Goal: Information Seeking & Learning: Learn about a topic

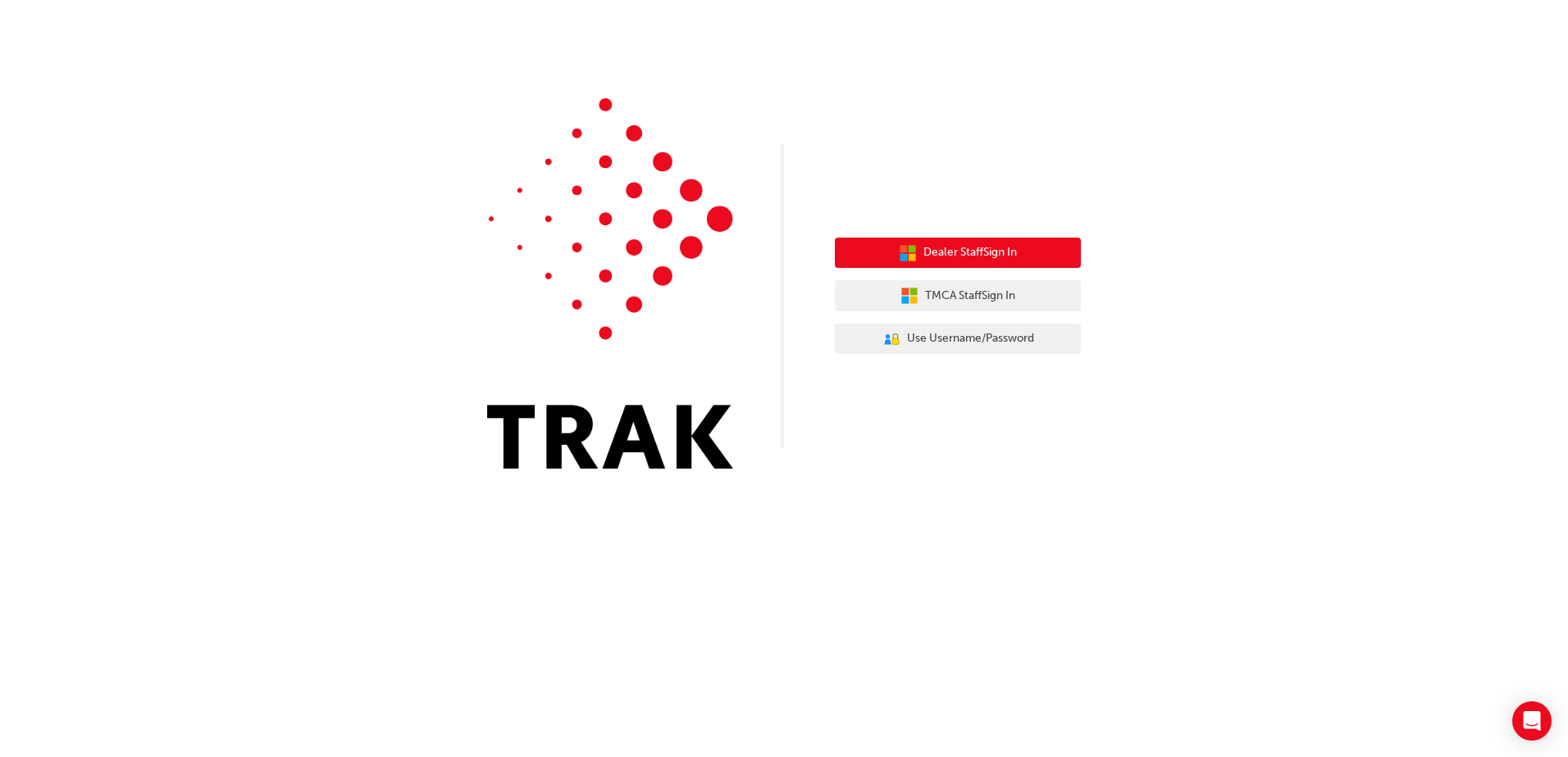
click at [942, 254] on span "Dealer Staff Sign In" at bounding box center [969, 253] width 93 height 19
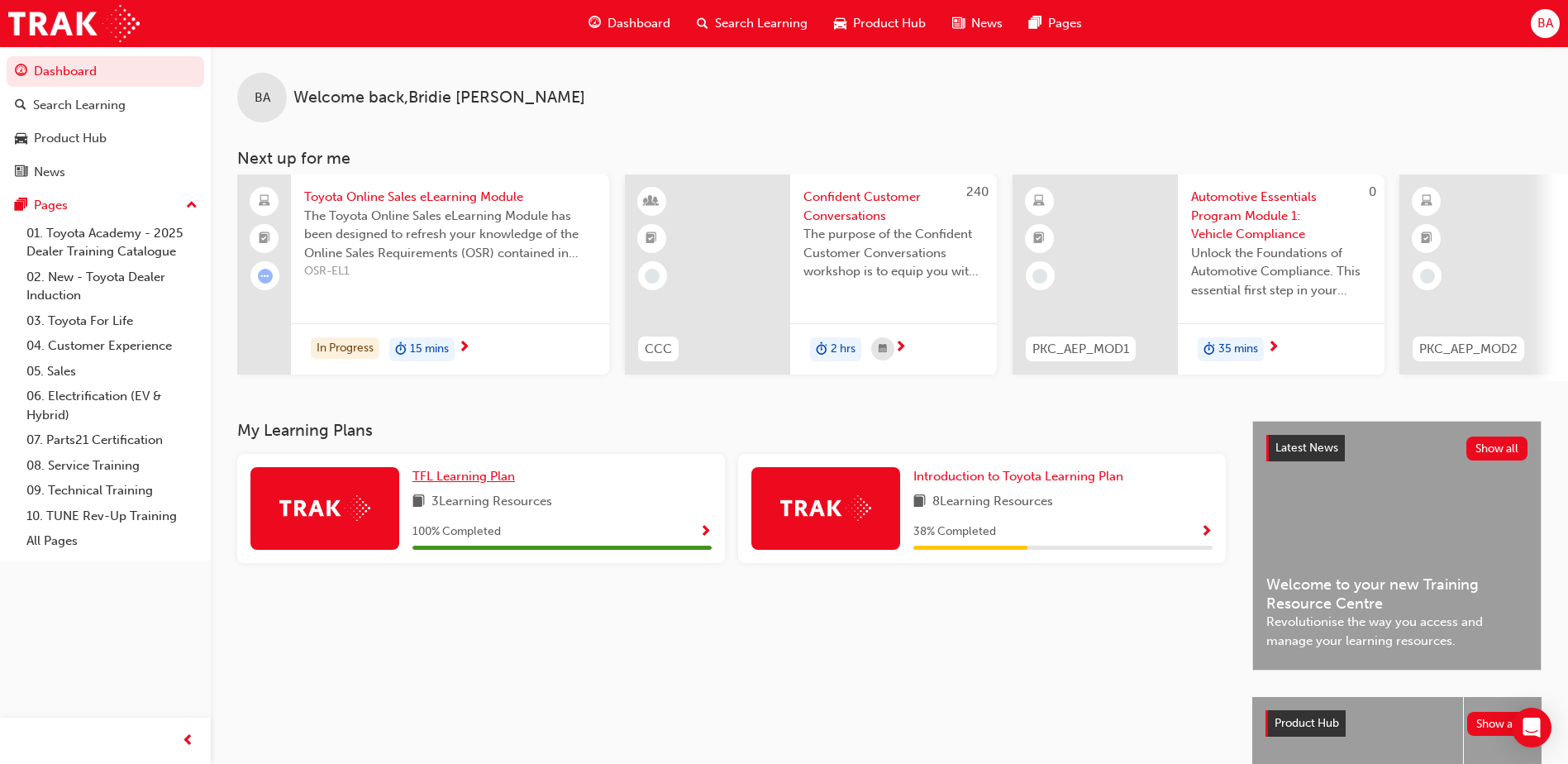
click at [465, 484] on span "TFL Learning Plan" at bounding box center [464, 476] width 103 height 15
